Goal: Task Accomplishment & Management: Use online tool/utility

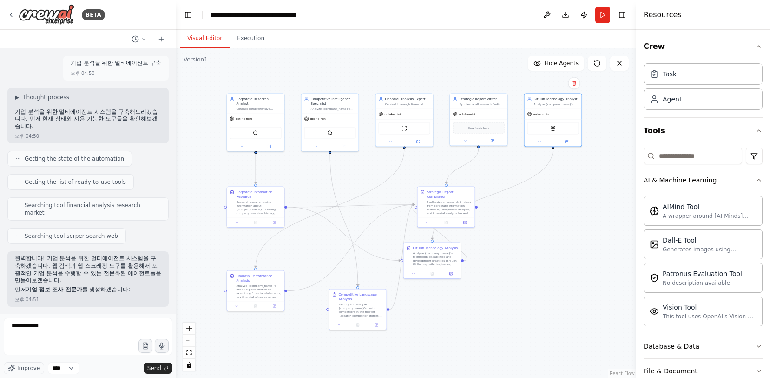
scroll to position [4777, 0]
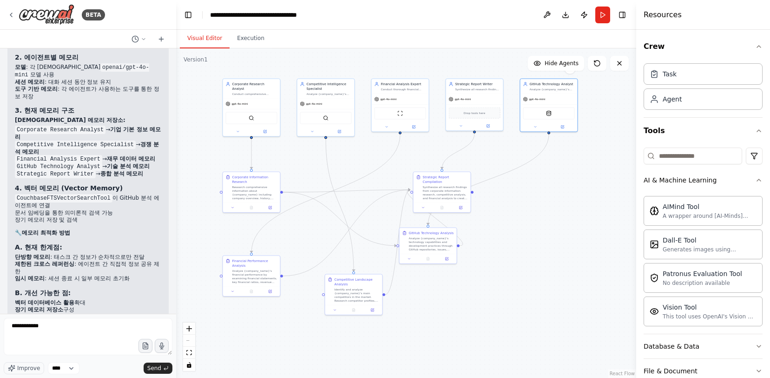
click at [353, 40] on div "Visual Editor Execution Version 1 Show Tools Hide Agents .deletable-edge-delete…" at bounding box center [406, 204] width 460 height 348
click at [567, 168] on div ".deletable-edge-delete-btn { width: 20px; height: 20px; border: 0px solid #ffff…" at bounding box center [406, 212] width 460 height 329
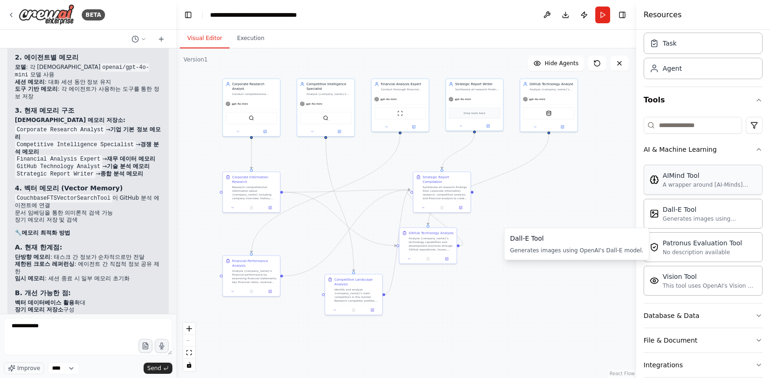
scroll to position [0, 0]
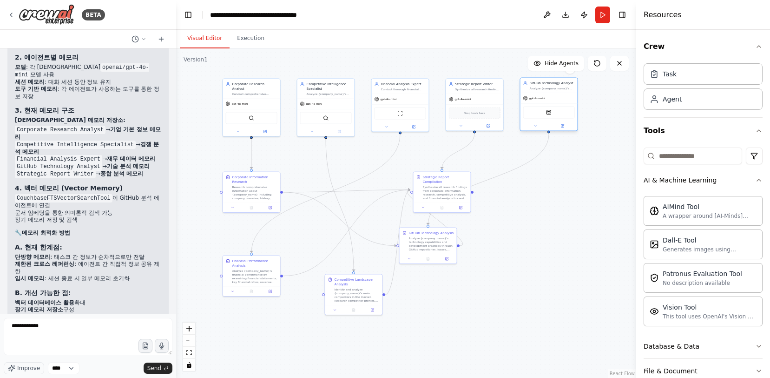
click at [547, 88] on div "Analyze {company_name}'s technology stack, development practices, and open-sour…" at bounding box center [552, 88] width 45 height 4
click at [564, 126] on icon at bounding box center [563, 126] width 4 height 4
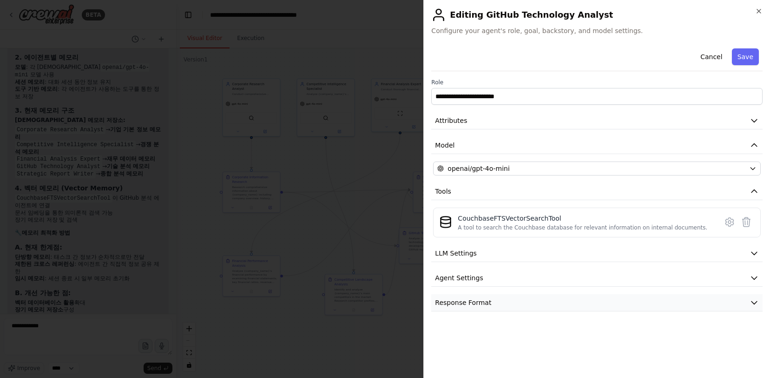
click at [525, 300] on button "Response Format" at bounding box center [597, 302] width 332 height 17
click at [527, 282] on button "Agent Settings" at bounding box center [597, 277] width 332 height 17
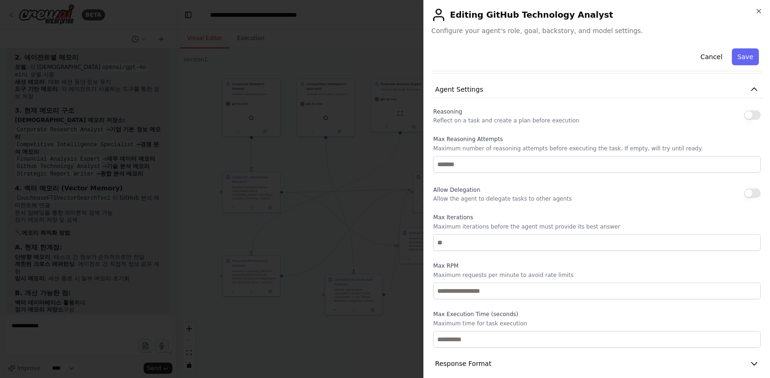
scroll to position [198, 0]
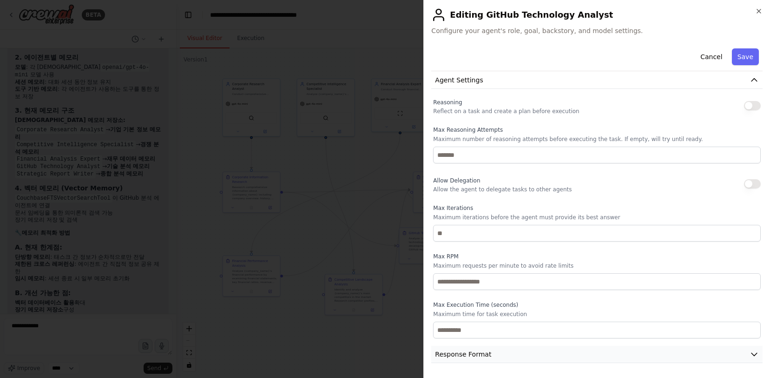
click at [530, 358] on button "Response Format" at bounding box center [597, 353] width 332 height 17
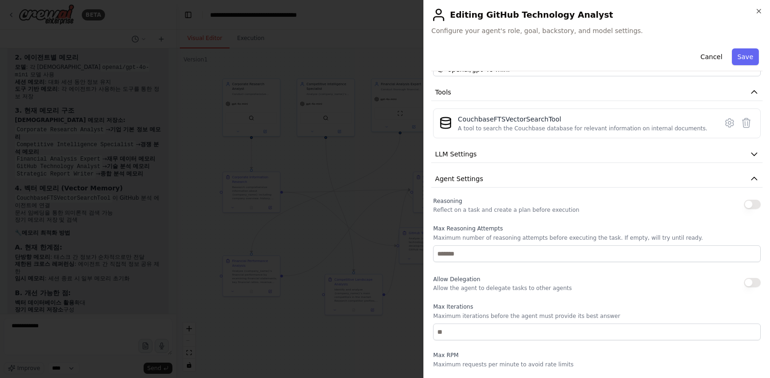
scroll to position [76, 0]
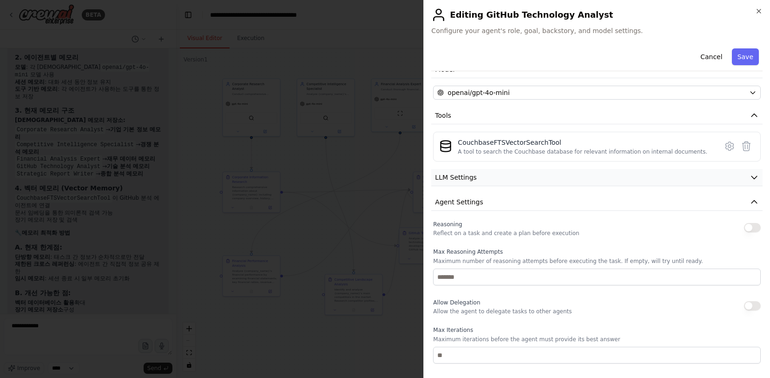
click at [564, 178] on button "LLM Settings" at bounding box center [597, 177] width 332 height 17
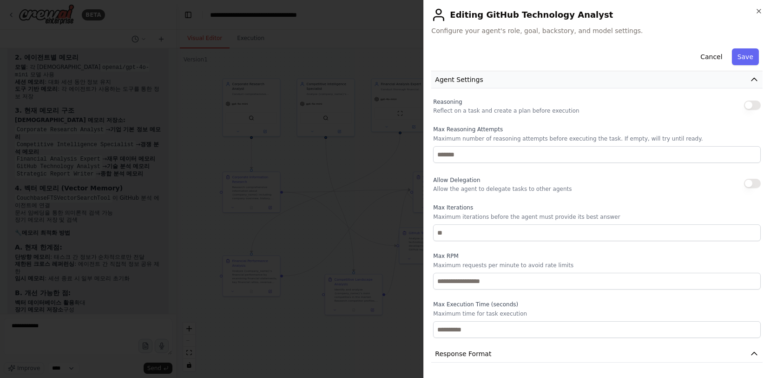
scroll to position [308, 0]
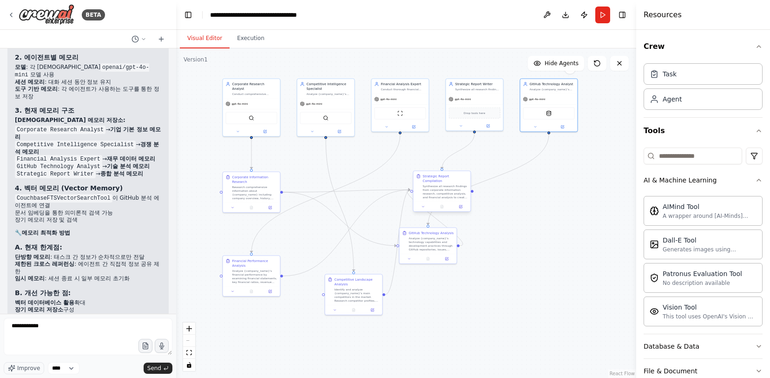
click at [442, 184] on div "Synthesize all research findings from corporate information research, competiti…" at bounding box center [445, 191] width 45 height 15
click at [461, 205] on icon at bounding box center [461, 206] width 2 height 2
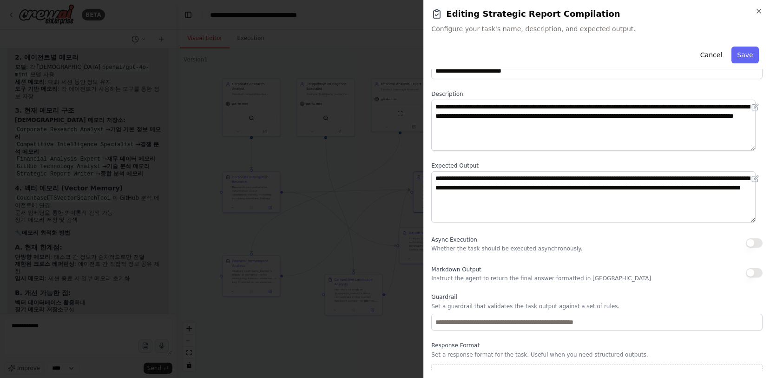
scroll to position [42, 0]
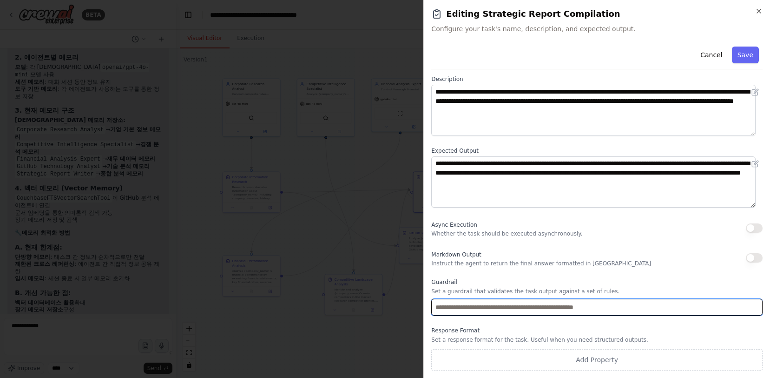
click at [543, 308] on input "text" at bounding box center [597, 307] width 332 height 17
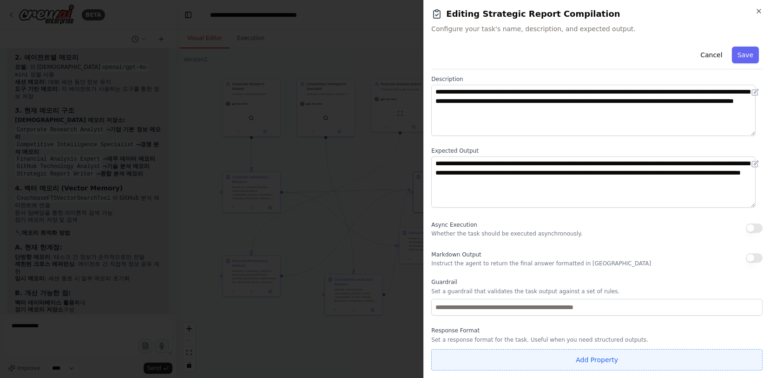
click at [556, 362] on button "Add Property" at bounding box center [597, 359] width 332 height 21
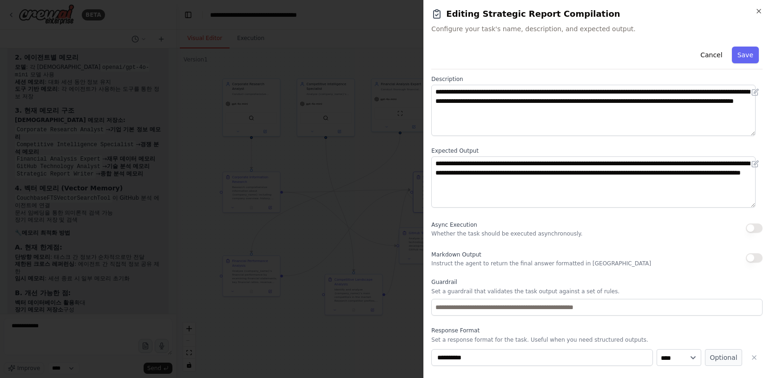
scroll to position [66, 0]
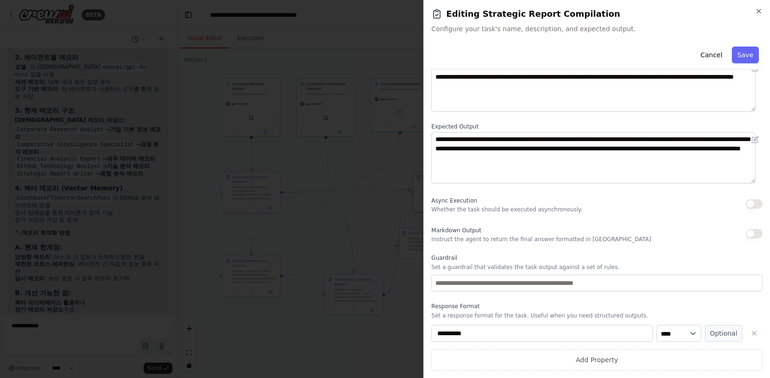
click at [680, 318] on p "Set a response format for the task. Useful when you need structured outputs." at bounding box center [597, 315] width 332 height 7
click at [758, 13] on icon "button" at bounding box center [759, 10] width 7 height 7
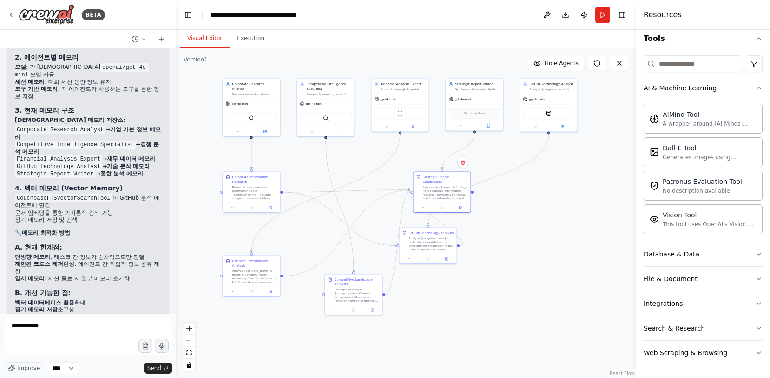
scroll to position [120, 0]
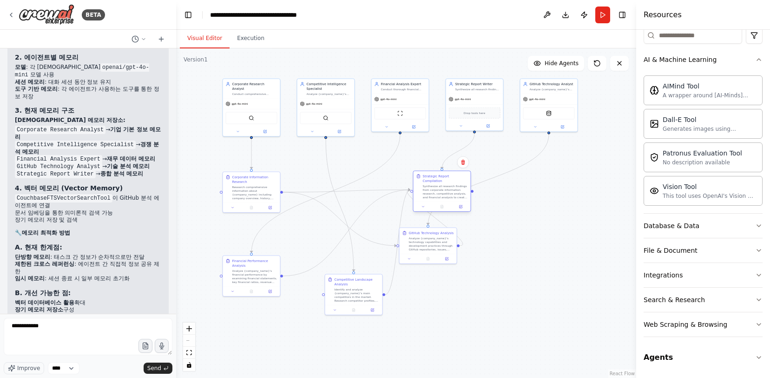
click at [440, 189] on div "Synthesize all research findings from corporate information research, competiti…" at bounding box center [445, 191] width 45 height 15
click at [418, 178] on div "Strategic Report Compilation Synthesize all research findings from corporate in…" at bounding box center [443, 186] width 52 height 25
click at [468, 204] on button at bounding box center [461, 207] width 16 height 6
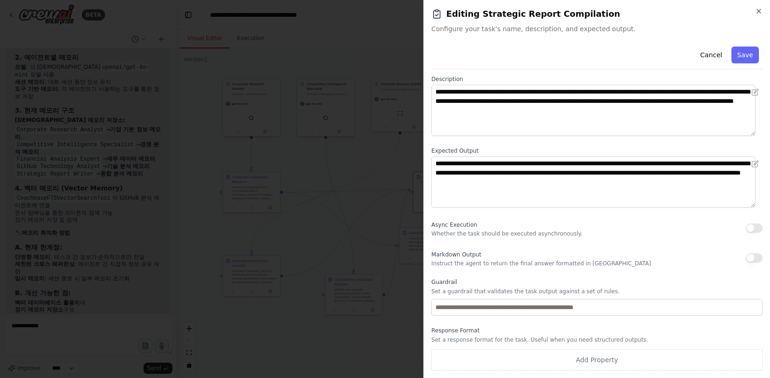
scroll to position [0, 0]
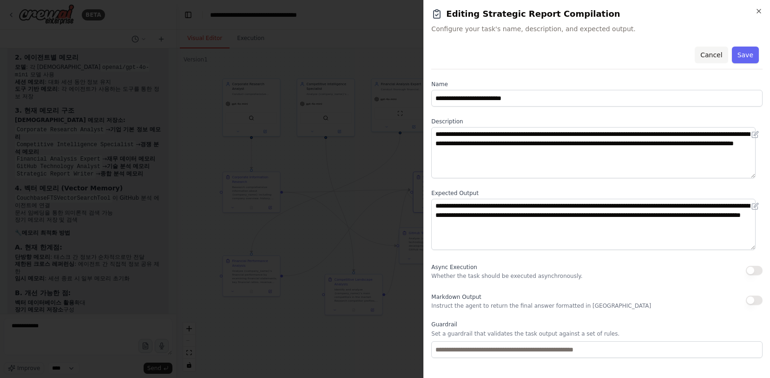
click at [709, 53] on button "Cancel" at bounding box center [711, 54] width 33 height 17
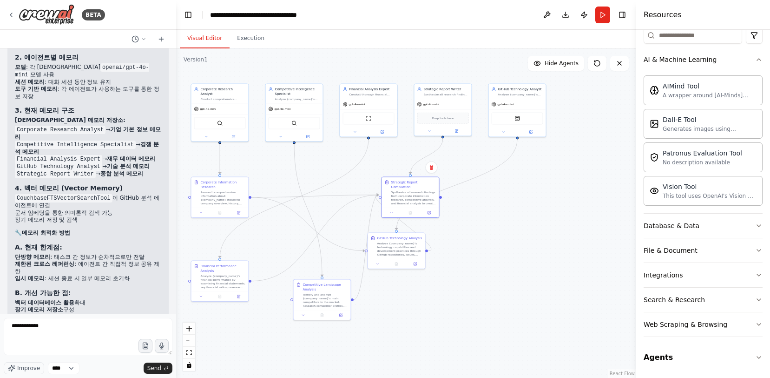
drag, startPoint x: 568, startPoint y: 191, endPoint x: 536, endPoint y: 196, distance: 32.0
click at [536, 196] on div ".deletable-edge-delete-btn { width: 20px; height: 20px; border: 0px solid #ffff…" at bounding box center [406, 212] width 460 height 329
click at [714, 348] on button "Agents" at bounding box center [703, 357] width 119 height 26
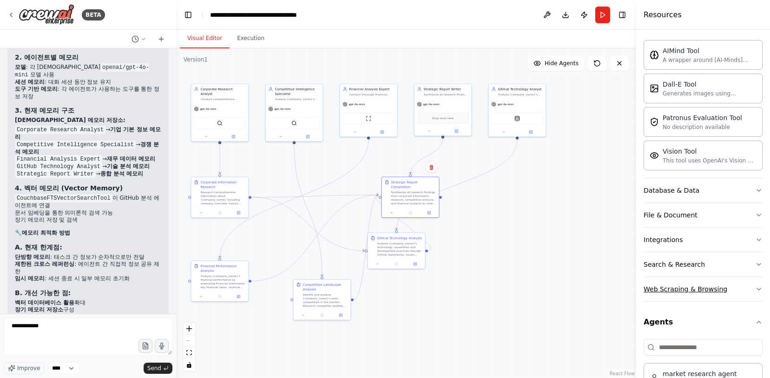
scroll to position [186, 0]
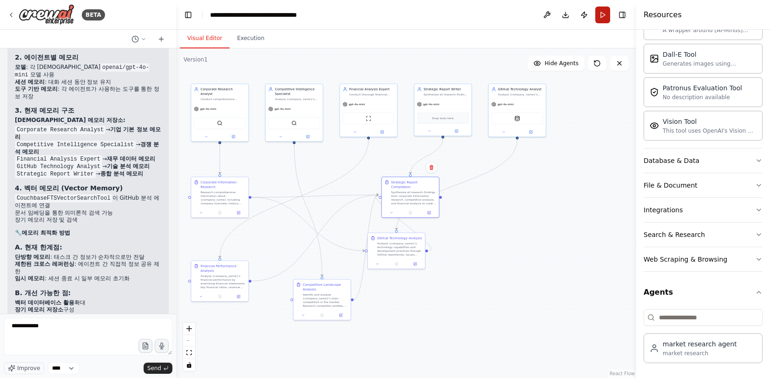
click at [598, 20] on button "Run" at bounding box center [603, 15] width 15 height 17
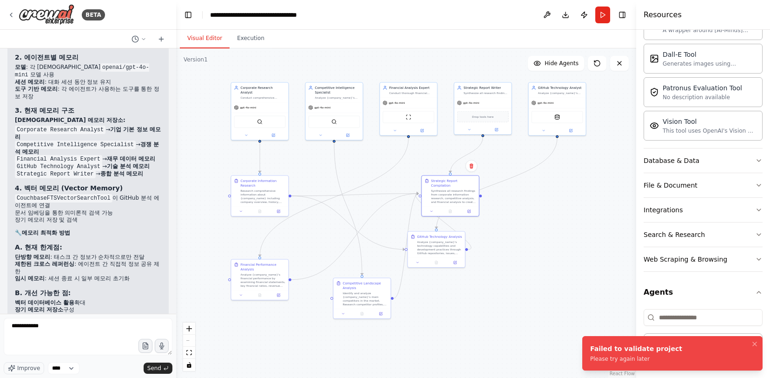
drag, startPoint x: 497, startPoint y: 231, endPoint x: 538, endPoint y: 229, distance: 41.0
click at [538, 229] on div ".deletable-edge-delete-btn { width: 20px; height: 20px; border: 0px solid #ffff…" at bounding box center [406, 212] width 460 height 329
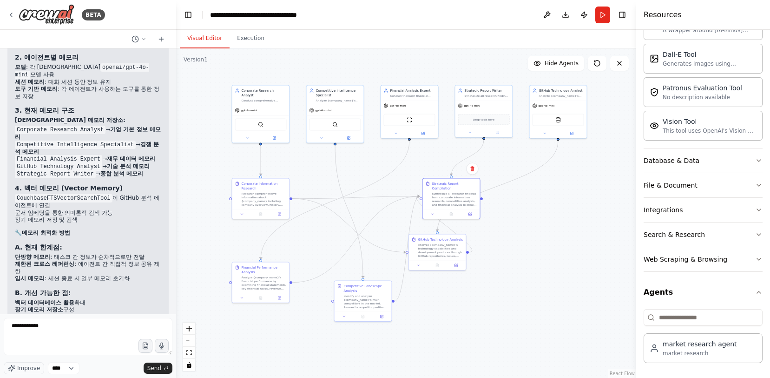
drag, startPoint x: 564, startPoint y: 195, endPoint x: 562, endPoint y: 208, distance: 13.1
click at [562, 208] on div ".deletable-edge-delete-btn { width: 20px; height: 20px; border: 0px solid #ffff…" at bounding box center [406, 212] width 460 height 329
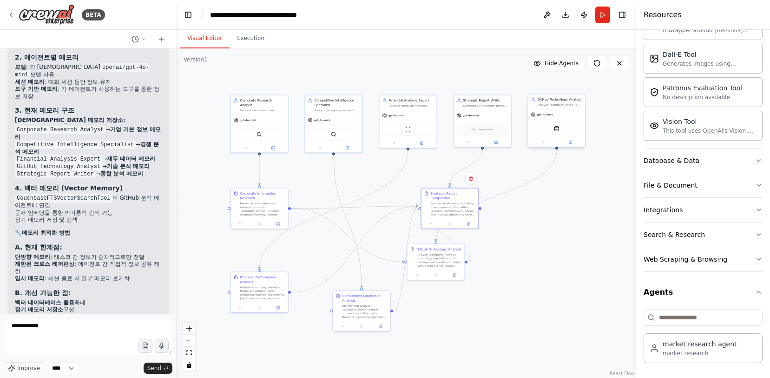
click at [561, 101] on div "GitHub Technology Analyst" at bounding box center [560, 99] width 45 height 5
click at [579, 88] on button at bounding box center [578, 85] width 12 height 12
click at [548, 83] on button "Confirm" at bounding box center [551, 84] width 33 height 11
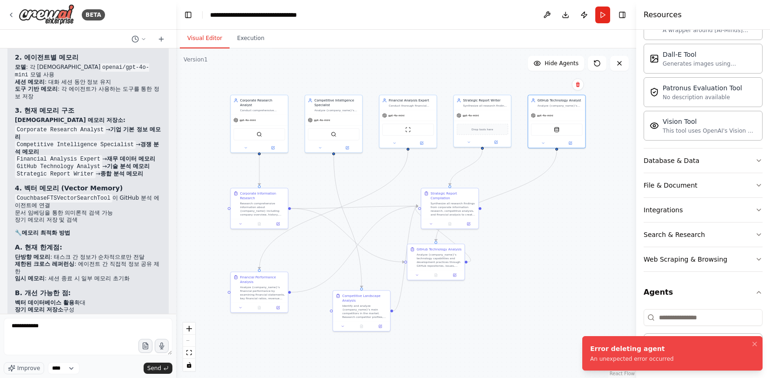
click at [549, 187] on div ".deletable-edge-delete-btn { width: 20px; height: 20px; border: 0px solid #ffff…" at bounding box center [406, 212] width 460 height 329
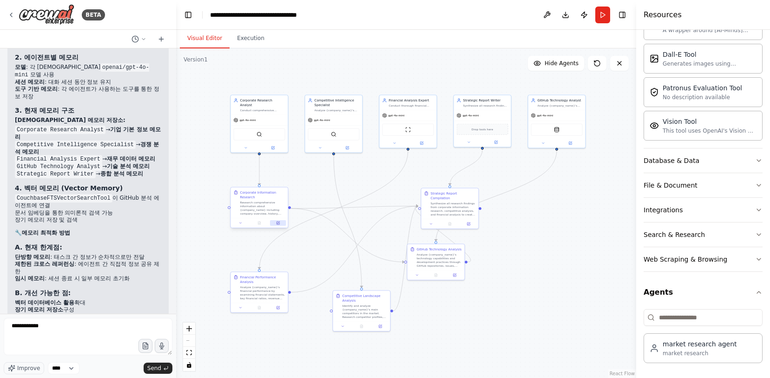
click at [280, 223] on icon at bounding box center [278, 223] width 4 height 4
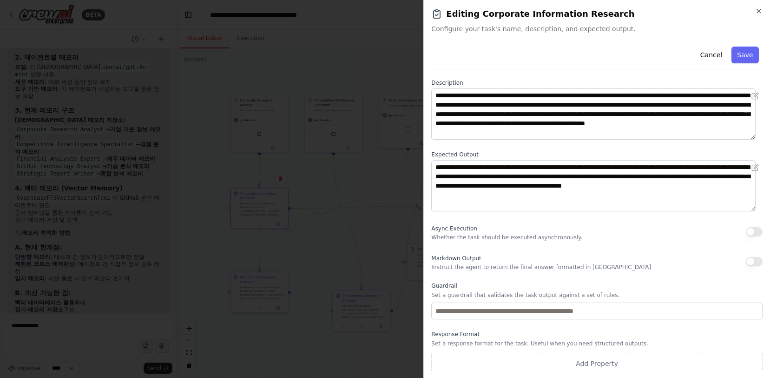
scroll to position [42, 0]
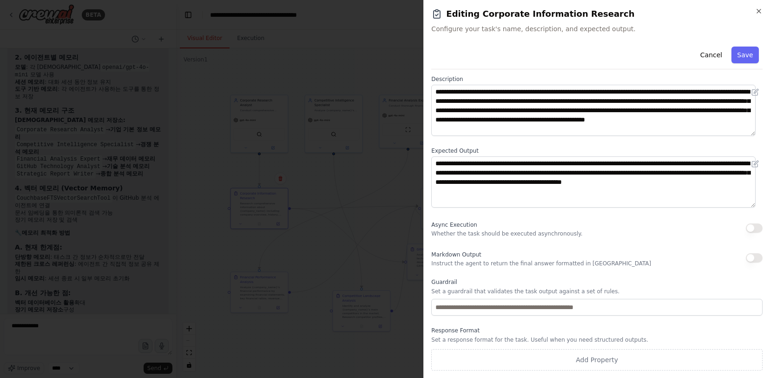
click at [479, 258] on div "Markdown Output Instruct the agent to return the final answer formatted in Mark…" at bounding box center [541, 257] width 220 height 19
click at [468, 282] on label "Guardrail" at bounding box center [597, 281] width 332 height 7
drag, startPoint x: 754, startPoint y: 253, endPoint x: 750, endPoint y: 256, distance: 4.9
click at [754, 253] on div "Markdown Output Instruct the agent to return the final answer formatted in Mark…" at bounding box center [597, 257] width 332 height 19
click at [750, 257] on button "button" at bounding box center [754, 257] width 17 height 9
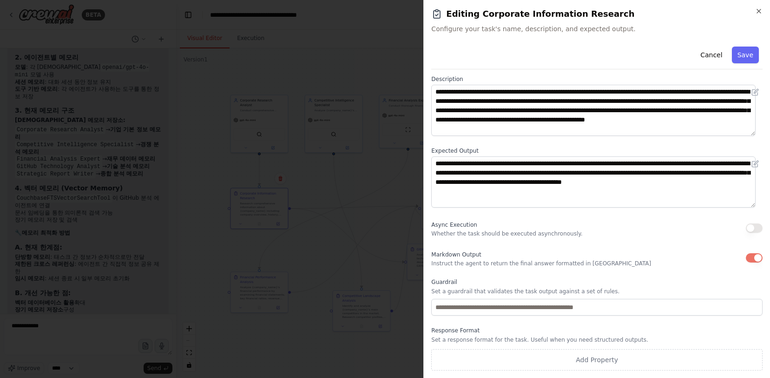
click at [750, 257] on button "button" at bounding box center [754, 257] width 17 height 9
click at [746, 230] on button "button" at bounding box center [754, 227] width 17 height 9
click at [711, 55] on button "Cancel" at bounding box center [711, 54] width 33 height 17
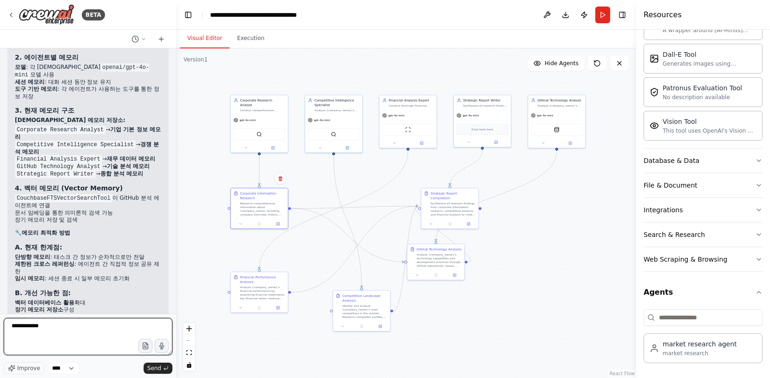
click at [67, 335] on textarea "**********" at bounding box center [88, 336] width 169 height 37
drag, startPoint x: 79, startPoint y: 326, endPoint x: 4, endPoint y: 319, distance: 75.2
click at [4, 319] on textarea "**********" at bounding box center [88, 336] width 169 height 37
type textarea "*"
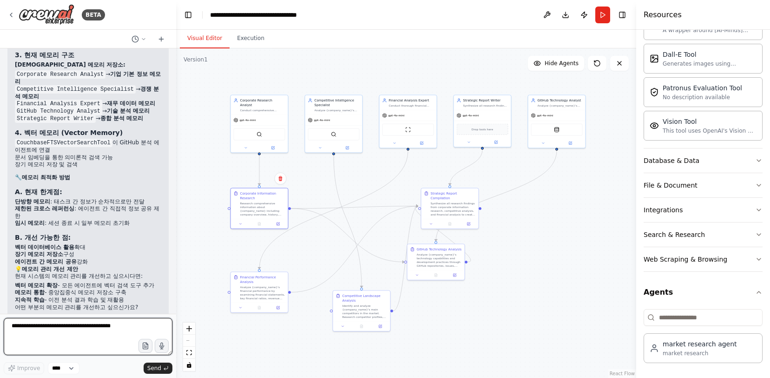
scroll to position [4841, 0]
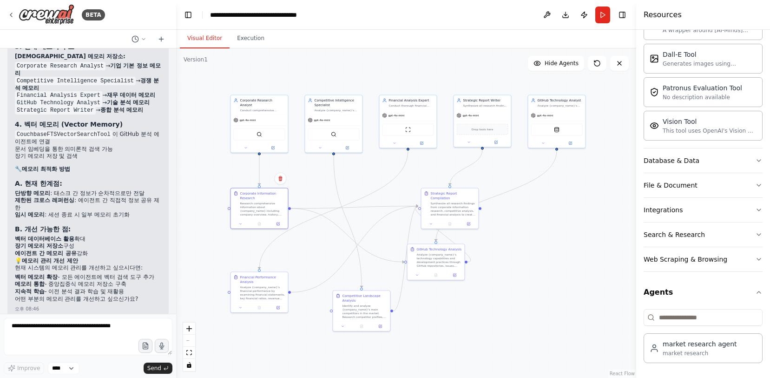
click at [146, 280] on div "기업 분석을 위한 멀티에이전트 구축 오후 04:50 ▶ Thought process 기업 분석을 위한 멀티에이전트 시스템을 구축해드리겠습니다.…" at bounding box center [88, 180] width 176 height 265
click at [146, 359] on p "해" at bounding box center [149, 362] width 24 height 7
click at [147, 327] on p "human in the loop은 어떻게 설정해" at bounding box center [114, 330] width 93 height 7
click at [146, 337] on div "오후 01:56" at bounding box center [114, 340] width 93 height 7
drag, startPoint x: 153, startPoint y: 258, endPoint x: 71, endPoint y: 260, distance: 81.4
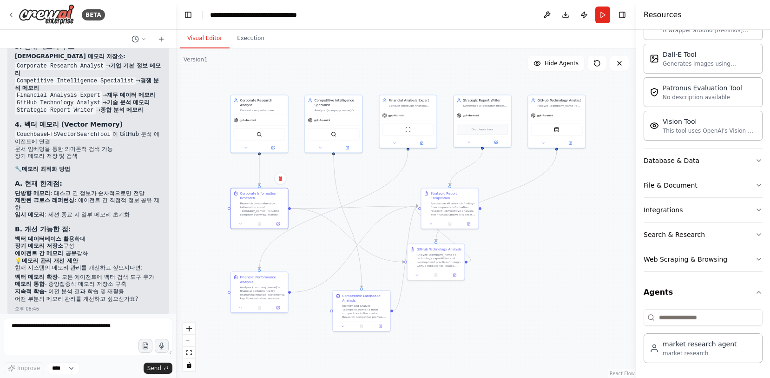
click at [71, 327] on p "human in the loop은 어떻게 설정해" at bounding box center [114, 330] width 93 height 7
click at [213, 253] on div ".deletable-edge-delete-btn { width: 20px; height: 20px; border: 0px solid #ffff…" at bounding box center [406, 212] width 460 height 329
click at [132, 323] on div "human in the loop은 어떻게 설정해 오후 01:56" at bounding box center [114, 335] width 108 height 25
drag, startPoint x: 154, startPoint y: 259, endPoint x: 72, endPoint y: 260, distance: 82.3
click at [72, 327] on p "human in the loop은 어떻게 설정해" at bounding box center [114, 330] width 93 height 7
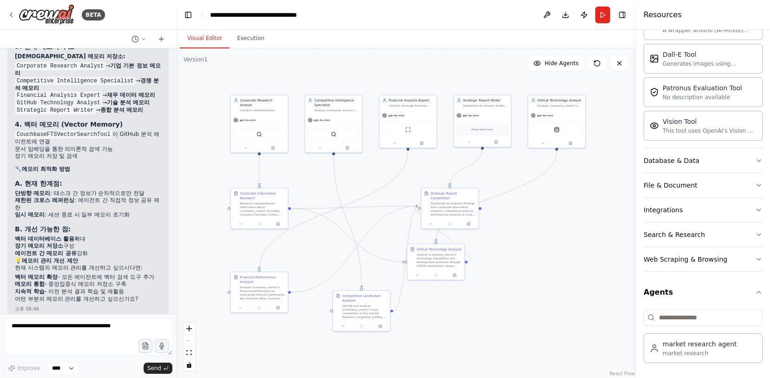
copy p "human in the loop은 어떻게 설정해"
click at [101, 329] on textarea at bounding box center [88, 336] width 169 height 37
paste textarea "**********"
type textarea "**********"
click at [159, 365] on span "Send" at bounding box center [154, 367] width 14 height 7
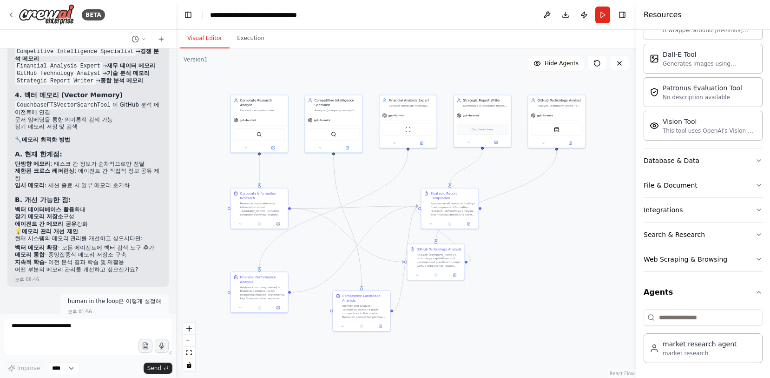
scroll to position [4873, 0]
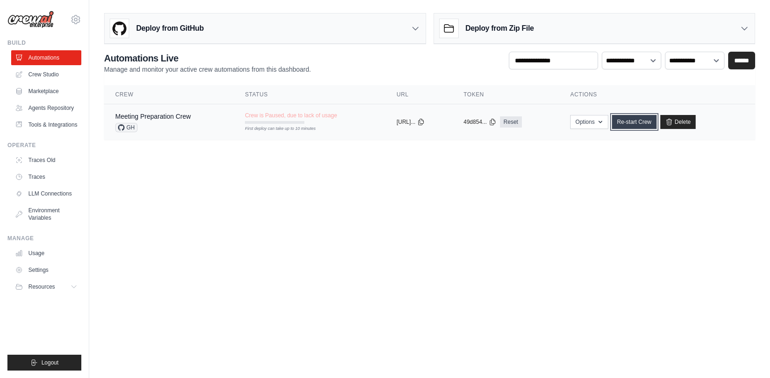
click at [630, 122] on link "Re-start Crew" at bounding box center [634, 122] width 45 height 14
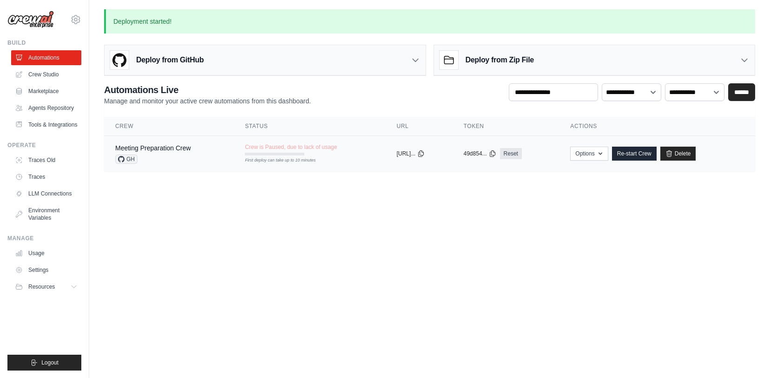
click at [172, 159] on div "GH" at bounding box center [153, 158] width 76 height 9
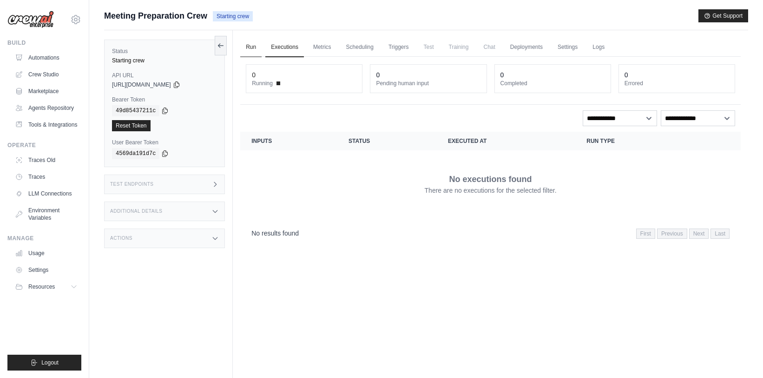
click at [253, 44] on link "Run" at bounding box center [250, 48] width 21 height 20
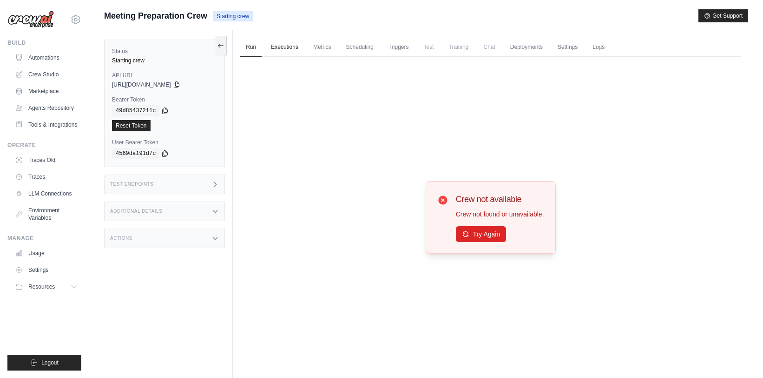
click at [283, 46] on link "Executions" at bounding box center [284, 48] width 39 height 20
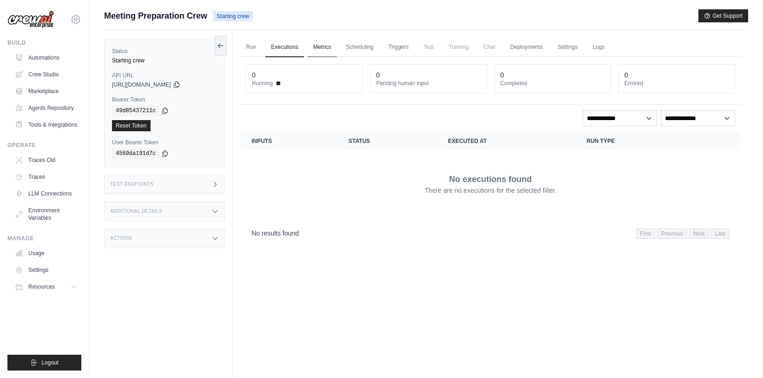
click at [316, 46] on link "Metrics" at bounding box center [322, 48] width 29 height 20
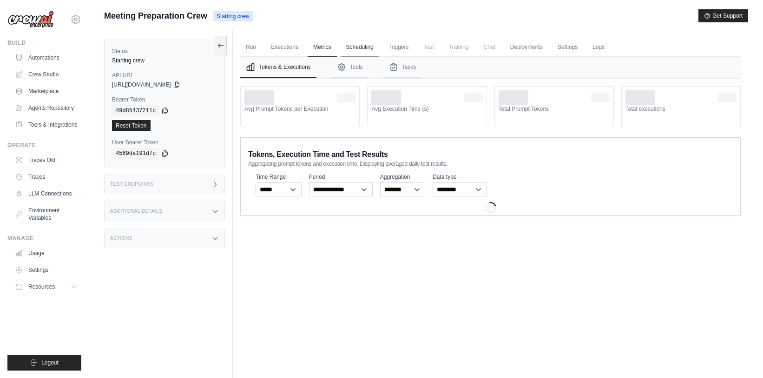
click at [353, 46] on link "Scheduling" at bounding box center [360, 48] width 39 height 20
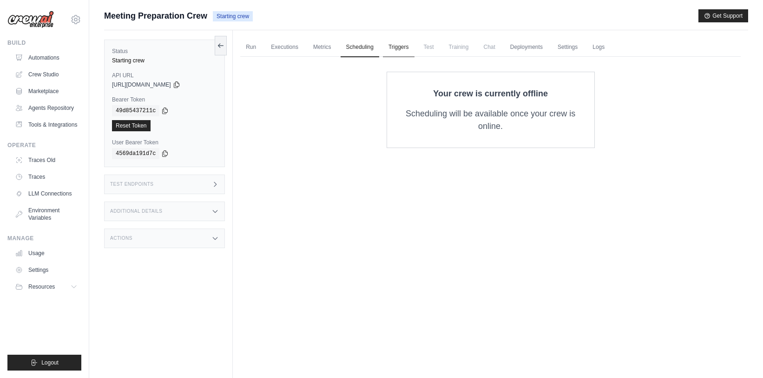
click at [393, 46] on link "Triggers" at bounding box center [399, 48] width 32 height 20
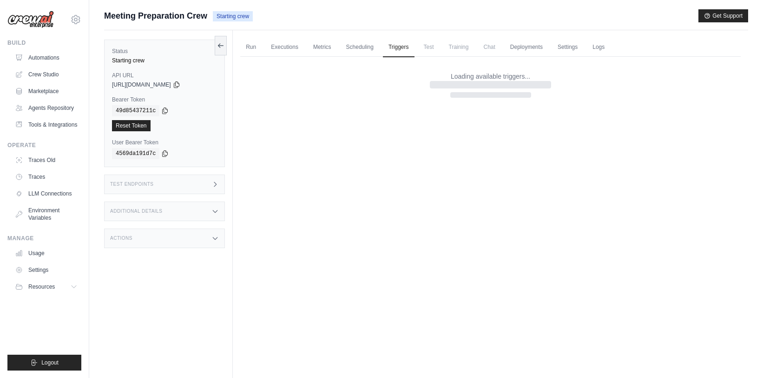
click at [426, 45] on span "Test" at bounding box center [428, 47] width 21 height 19
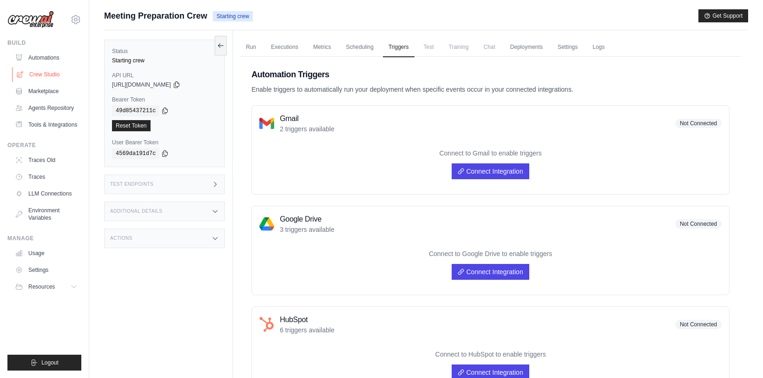
click at [45, 77] on link "Crew Studio" at bounding box center [47, 74] width 70 height 15
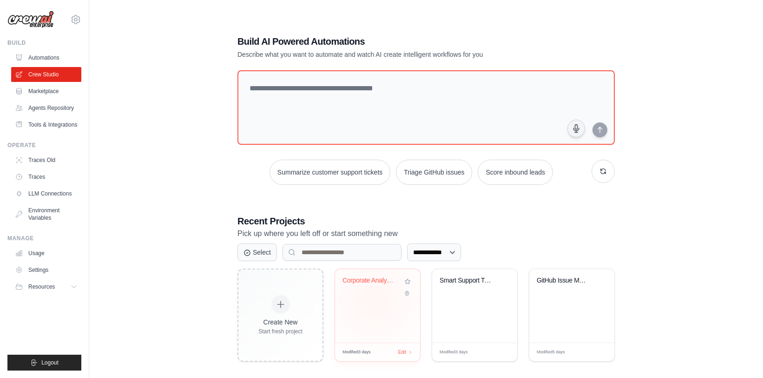
click at [374, 300] on div "Corporate Analysis Multi-Agent Syst..." at bounding box center [377, 305] width 85 height 73
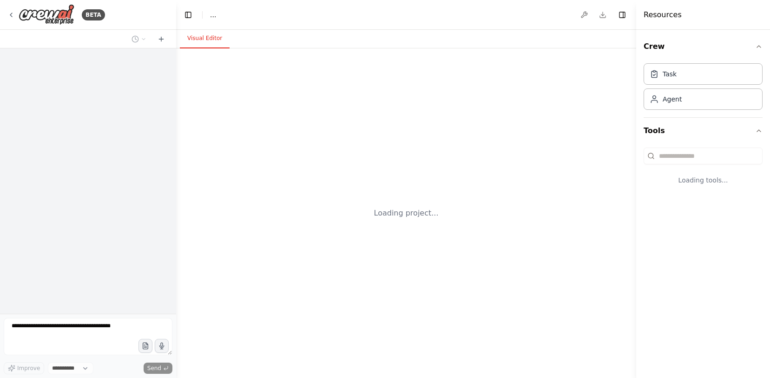
select select "****"
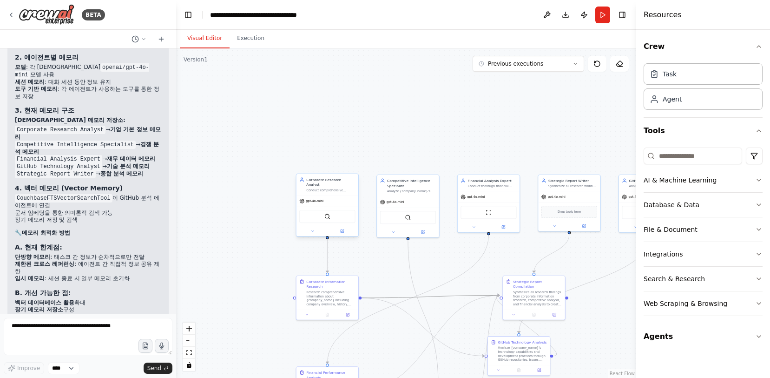
drag, startPoint x: 418, startPoint y: 293, endPoint x: 340, endPoint y: 179, distance: 138.1
click at [340, 179] on div ".deletable-edge-delete-btn { width: 20px; height: 20px; border: 0px solid #ffff…" at bounding box center [396, 238] width 250 height 179
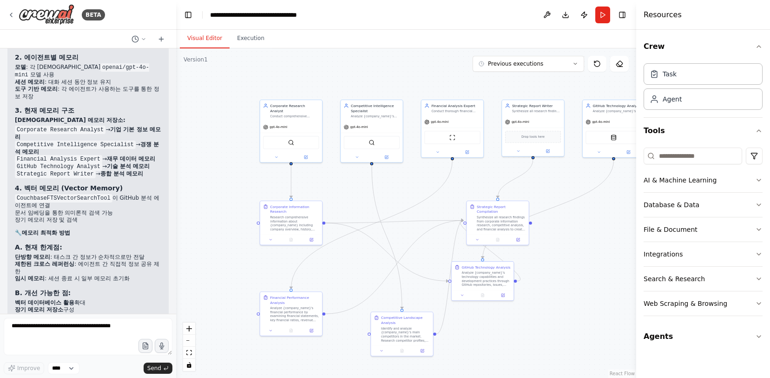
drag, startPoint x: 427, startPoint y: 256, endPoint x: 365, endPoint y: 156, distance: 116.9
click at [371, 159] on div ".deletable-edge-delete-btn { width: 20px; height: 20px; border: 0px solid #ffff…" at bounding box center [406, 212] width 460 height 329
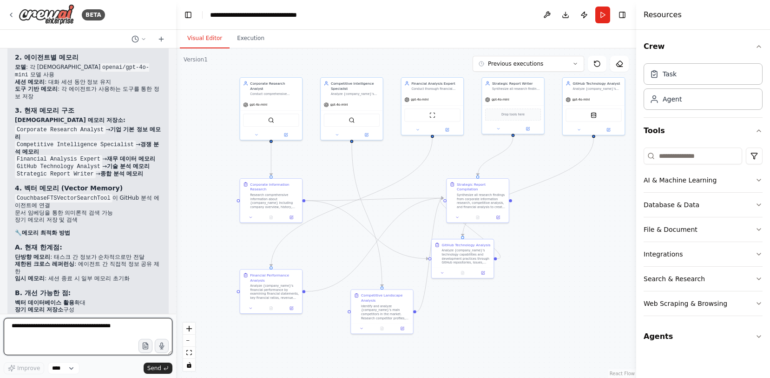
click at [132, 337] on textarea at bounding box center [88, 336] width 169 height 37
paste textarea "**********"
type textarea "**********"
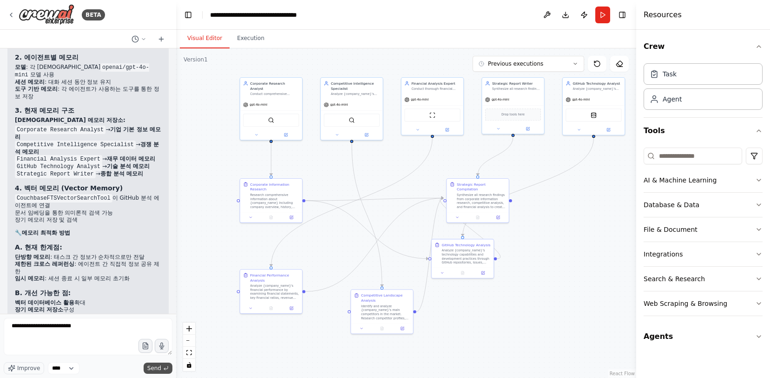
click at [157, 366] on span "Send" at bounding box center [154, 367] width 14 height 7
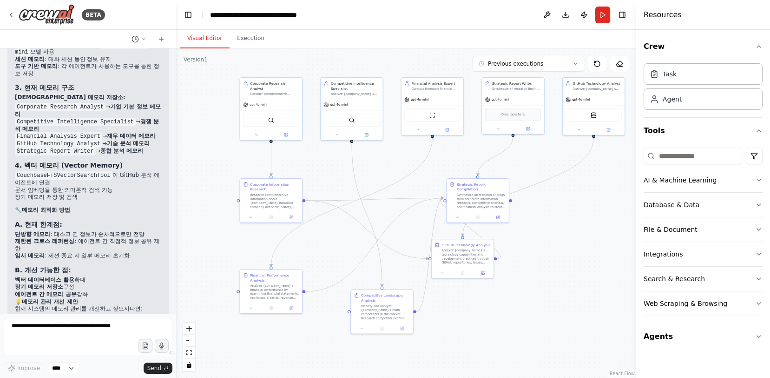
scroll to position [4833, 0]
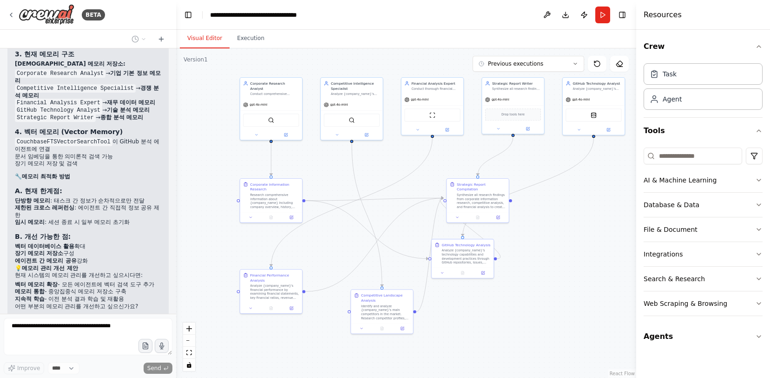
click at [600, 261] on div ".deletable-edge-delete-btn { width: 20px; height: 20px; border: 0px solid #ffff…" at bounding box center [406, 212] width 460 height 329
click at [672, 164] on div "AI & Machine Learning Database & Data File & Document Integrations Search & Res…" at bounding box center [703, 230] width 119 height 172
click at [673, 154] on input at bounding box center [693, 155] width 99 height 17
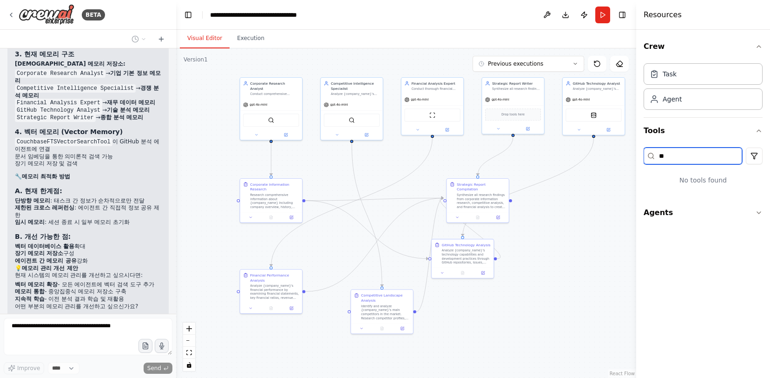
type input "*"
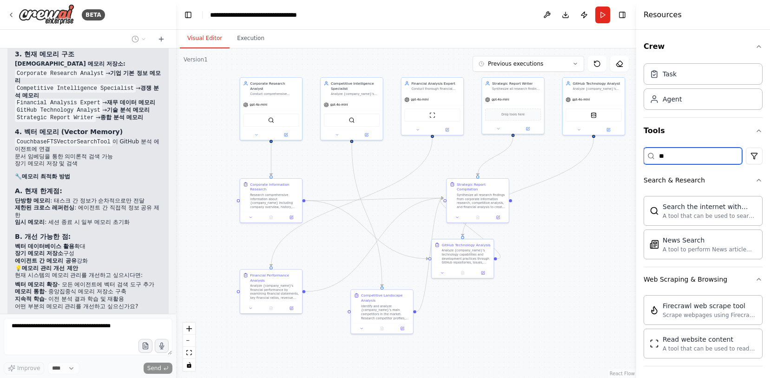
type input "*"
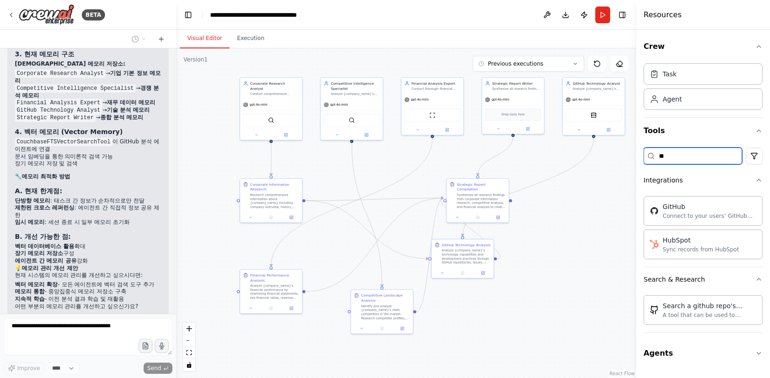
type input "*"
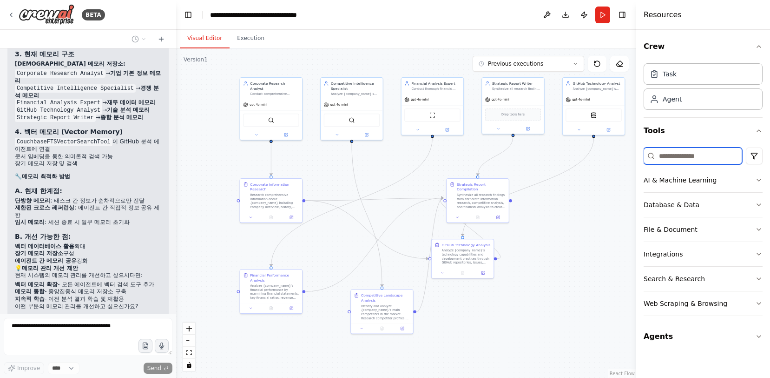
type input "*"
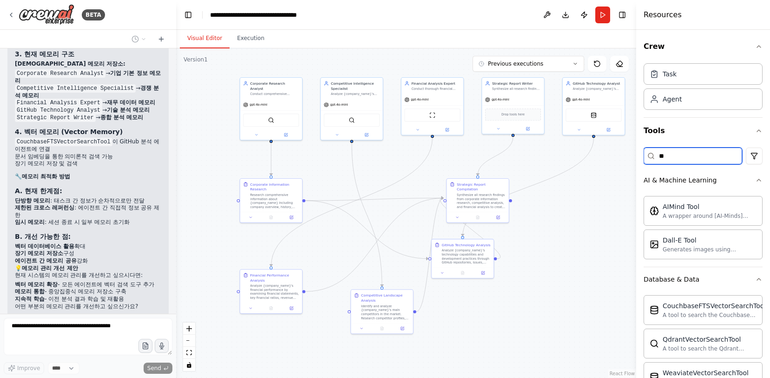
type input "*"
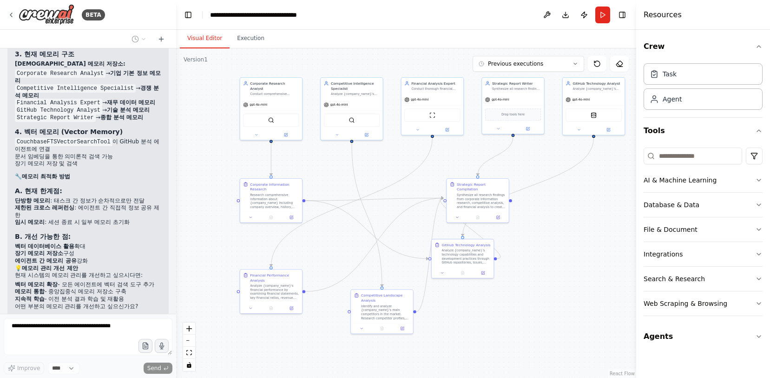
click at [220, 239] on div ".deletable-edge-delete-btn { width: 20px; height: 20px; border: 0px solid #ffff…" at bounding box center [406, 212] width 460 height 329
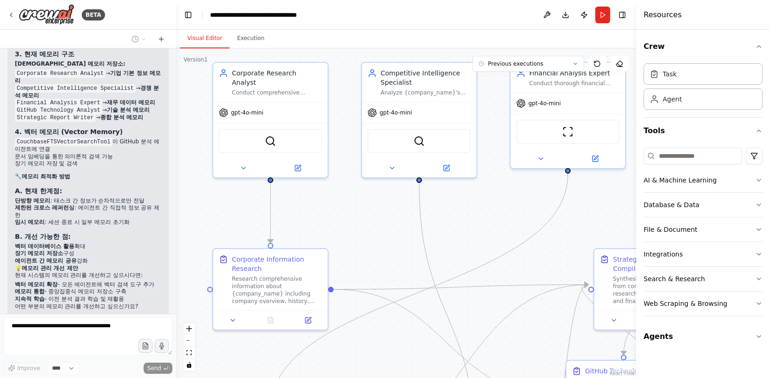
drag, startPoint x: 342, startPoint y: 254, endPoint x: 331, endPoint y: 220, distance: 35.4
click at [332, 220] on div ".deletable-edge-delete-btn { width: 20px; height: 20px; border: 0px solid #ffff…" at bounding box center [406, 212] width 460 height 329
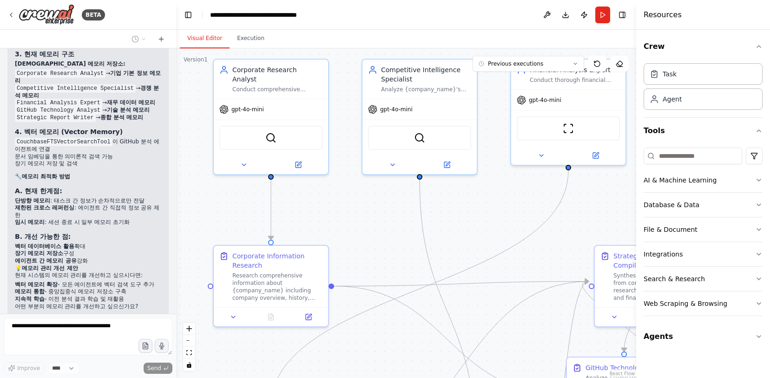
drag, startPoint x: 383, startPoint y: 259, endPoint x: 341, endPoint y: 208, distance: 66.4
click at [357, 202] on div ".deletable-edge-delete-btn { width: 20px; height: 20px; border: 0px solid #ffff…" at bounding box center [406, 212] width 460 height 329
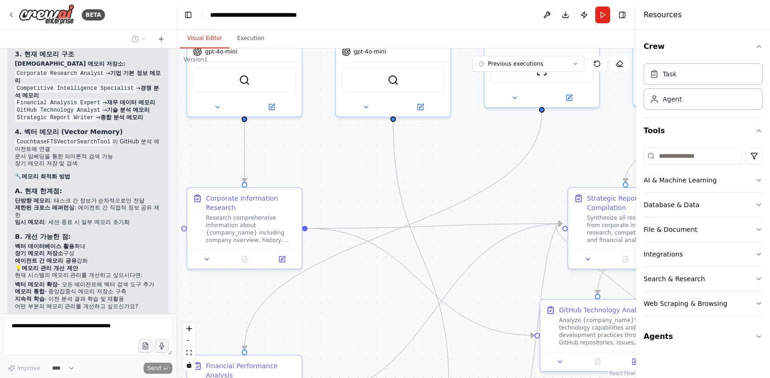
click at [54, 363] on div "Thinking..." at bounding box center [35, 371] width 57 height 17
click at [547, 17] on button at bounding box center [547, 15] width 15 height 17
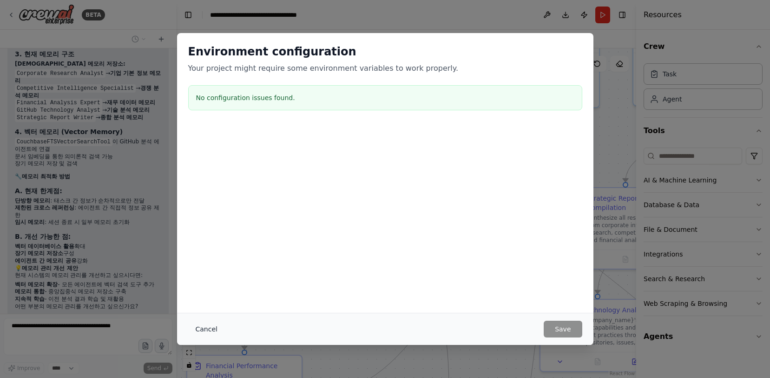
click at [211, 333] on button "Cancel" at bounding box center [206, 328] width 37 height 17
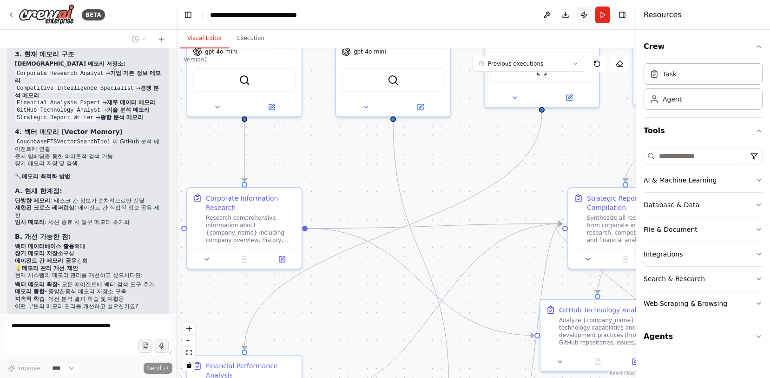
click at [590, 13] on button "Publish" at bounding box center [584, 15] width 15 height 17
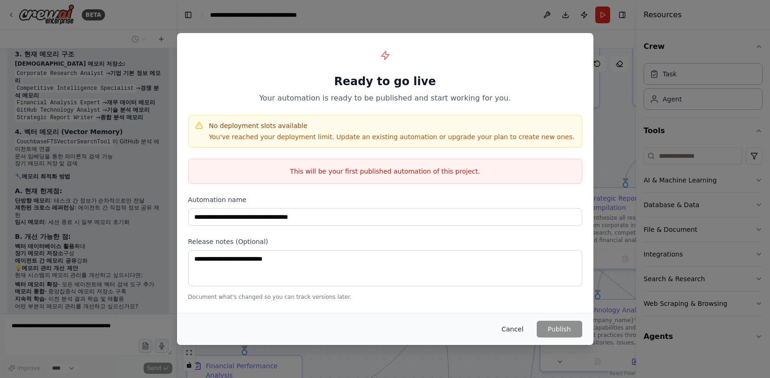
click at [511, 327] on button "Cancel" at bounding box center [512, 328] width 37 height 17
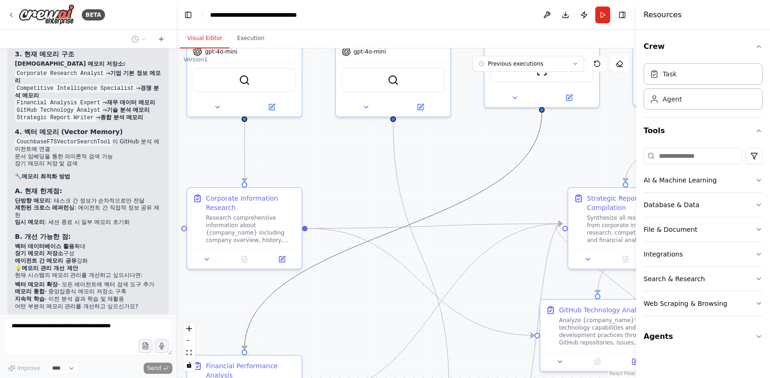
drag, startPoint x: 478, startPoint y: 189, endPoint x: 498, endPoint y: 126, distance: 65.7
click at [498, 126] on div ".deletable-edge-delete-btn { width: 20px; height: 20px; border: 0px solid #ffff…" at bounding box center [406, 212] width 460 height 329
click at [497, 181] on icon "Edge from 2e2b66ce-c098-44c8-92c8-407c391c4cc5 to 2196a2e0-6dc5-4262-85bd-59f51…" at bounding box center [394, 231] width 298 height 237
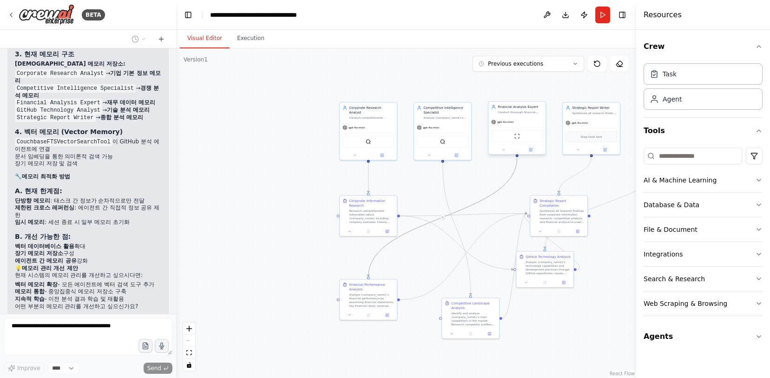
click at [513, 119] on div "gpt-4o-mini" at bounding box center [502, 121] width 22 height 5
click at [539, 153] on div at bounding box center [517, 149] width 57 height 9
click at [530, 151] on icon at bounding box center [531, 150] width 4 height 4
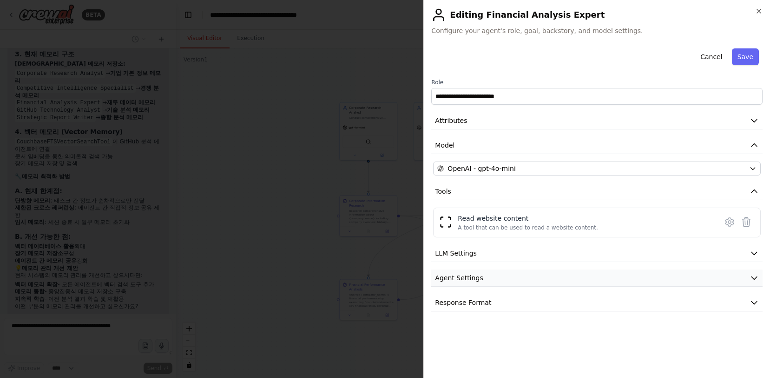
click at [517, 274] on button "Agent Settings" at bounding box center [597, 277] width 332 height 17
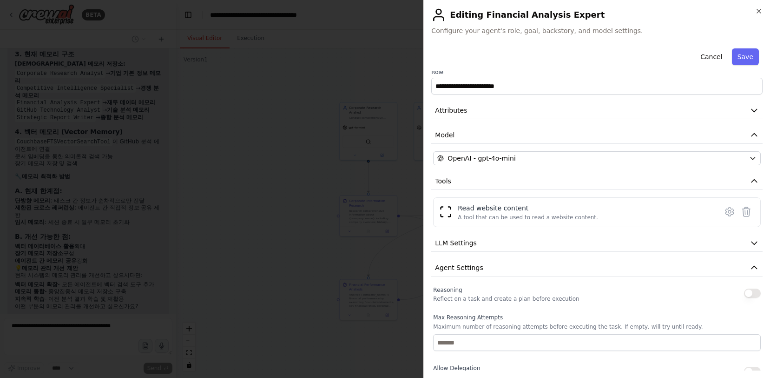
scroll to position [0, 0]
